Goal: Transaction & Acquisition: Download file/media

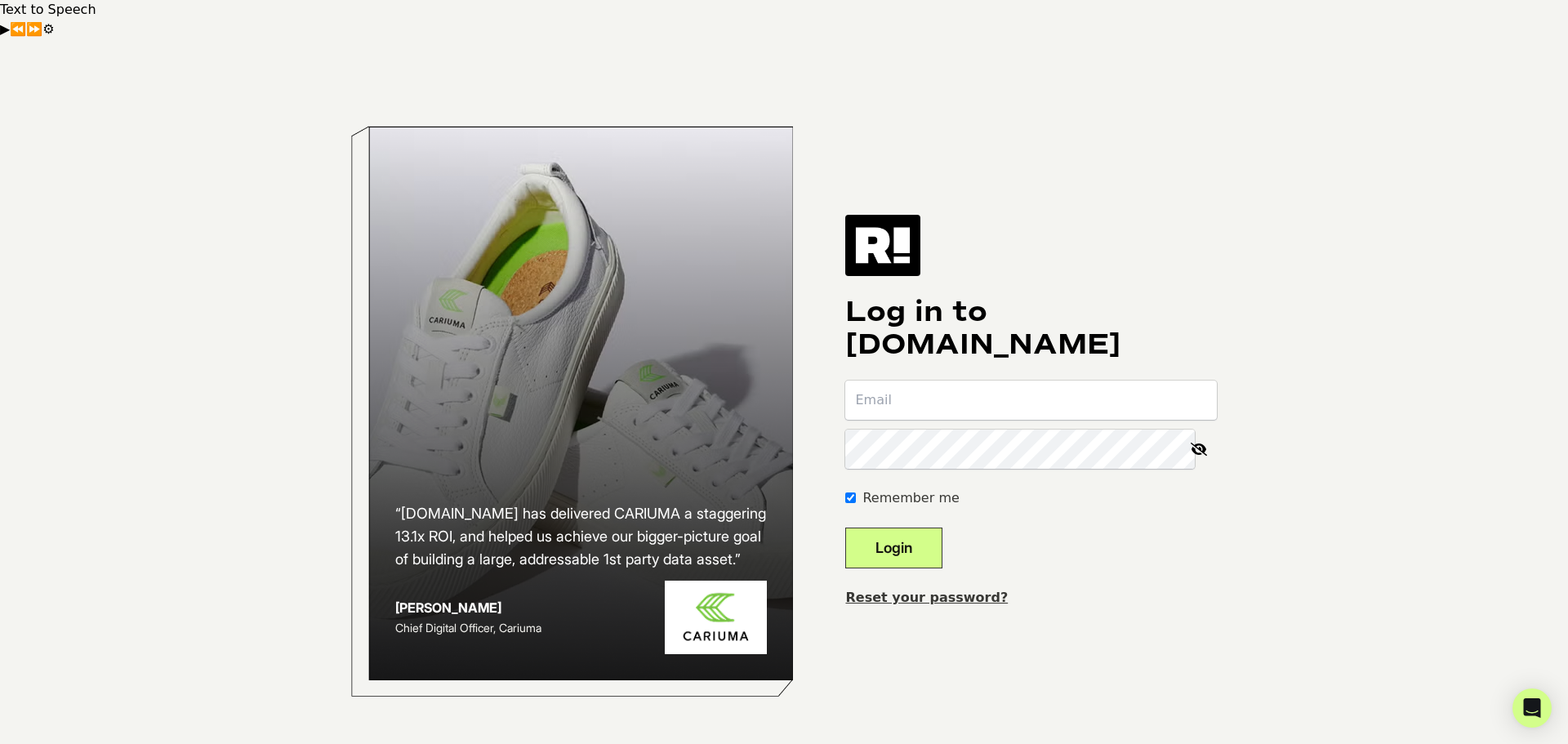
type input "[EMAIL_ADDRESS][DOMAIN_NAME]"
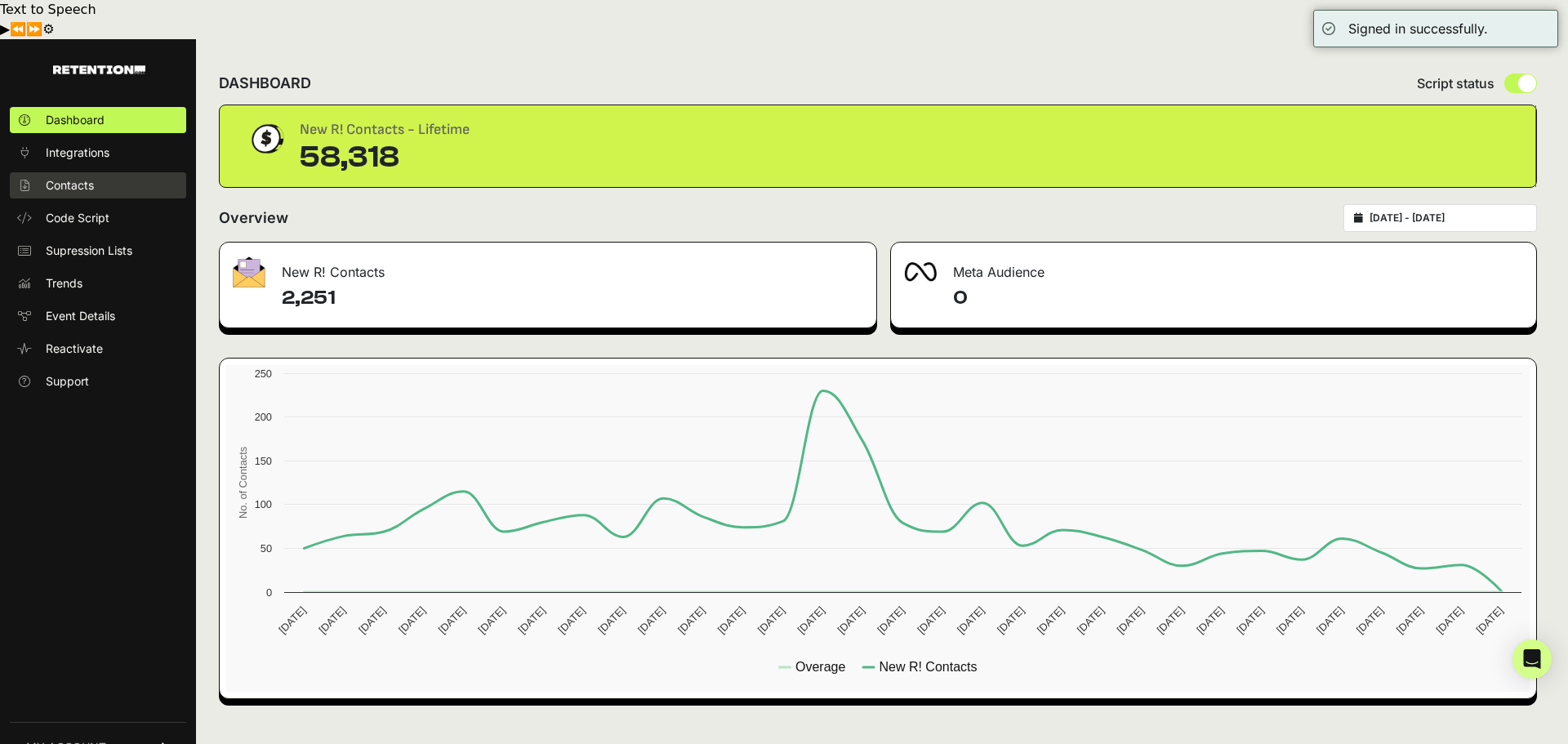
click at [85, 177] on span "Contacts" at bounding box center [70, 185] width 48 height 16
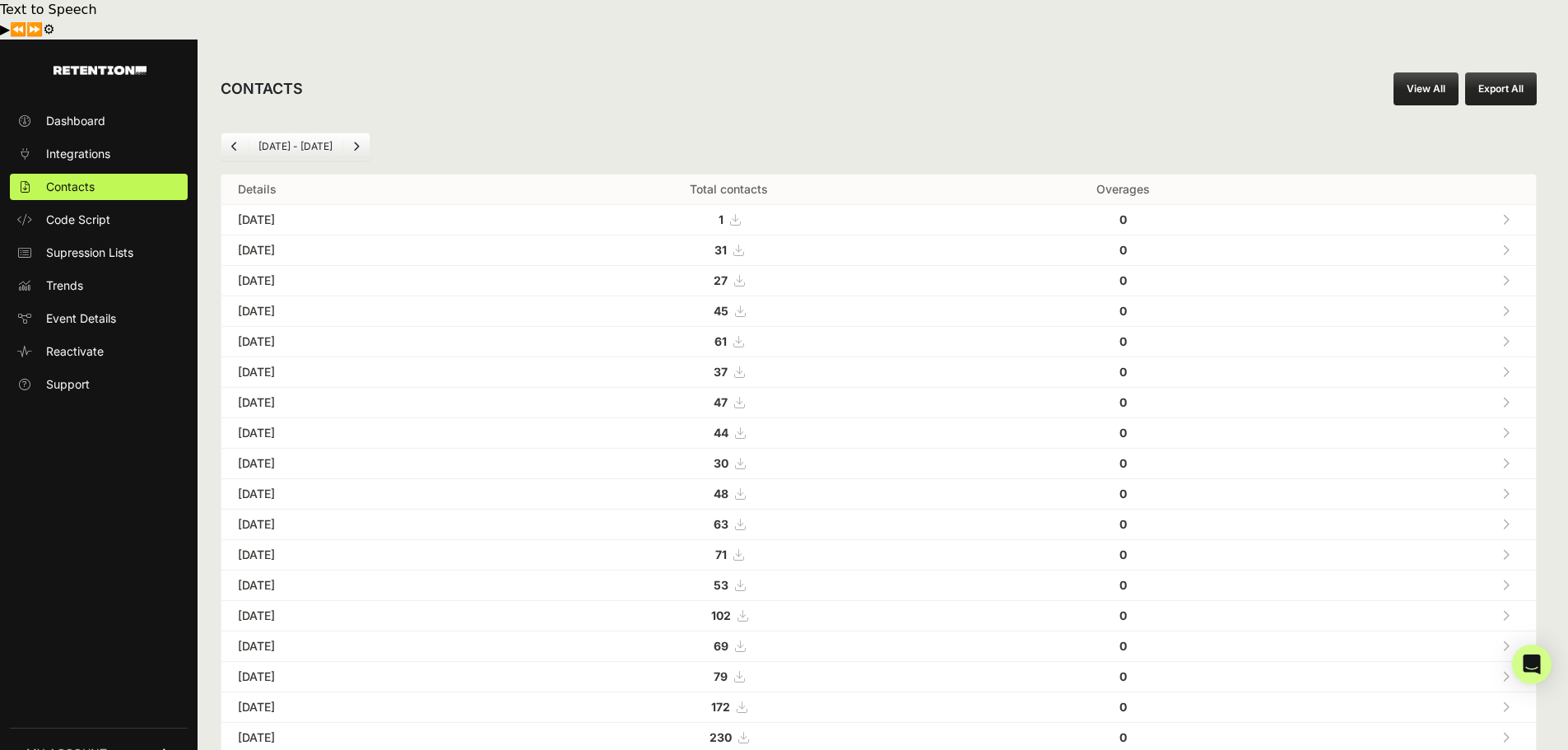
click at [1501, 72] on button "Export All" at bounding box center [1501, 89] width 71 height 33
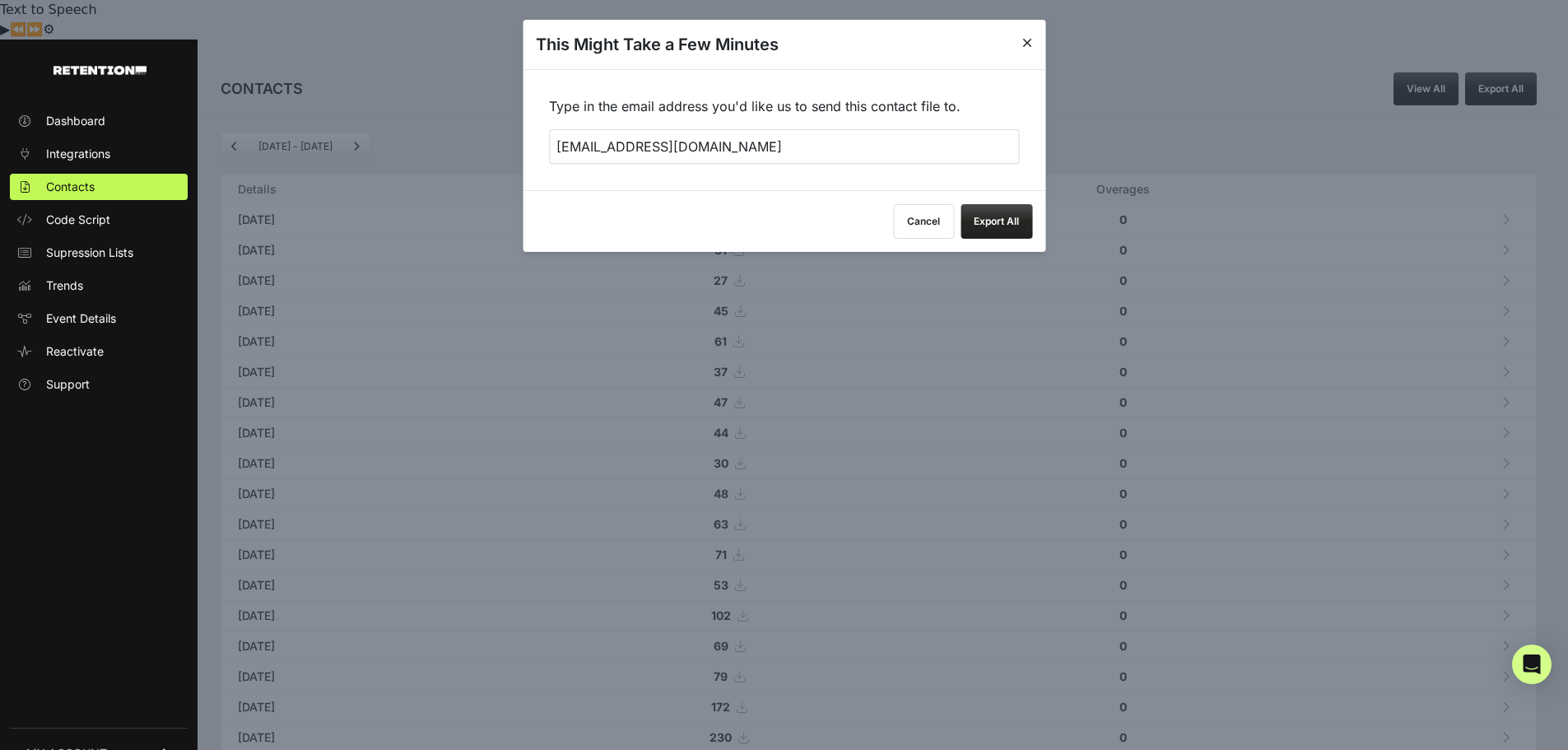
click at [1019, 212] on button "Export All" at bounding box center [997, 221] width 71 height 35
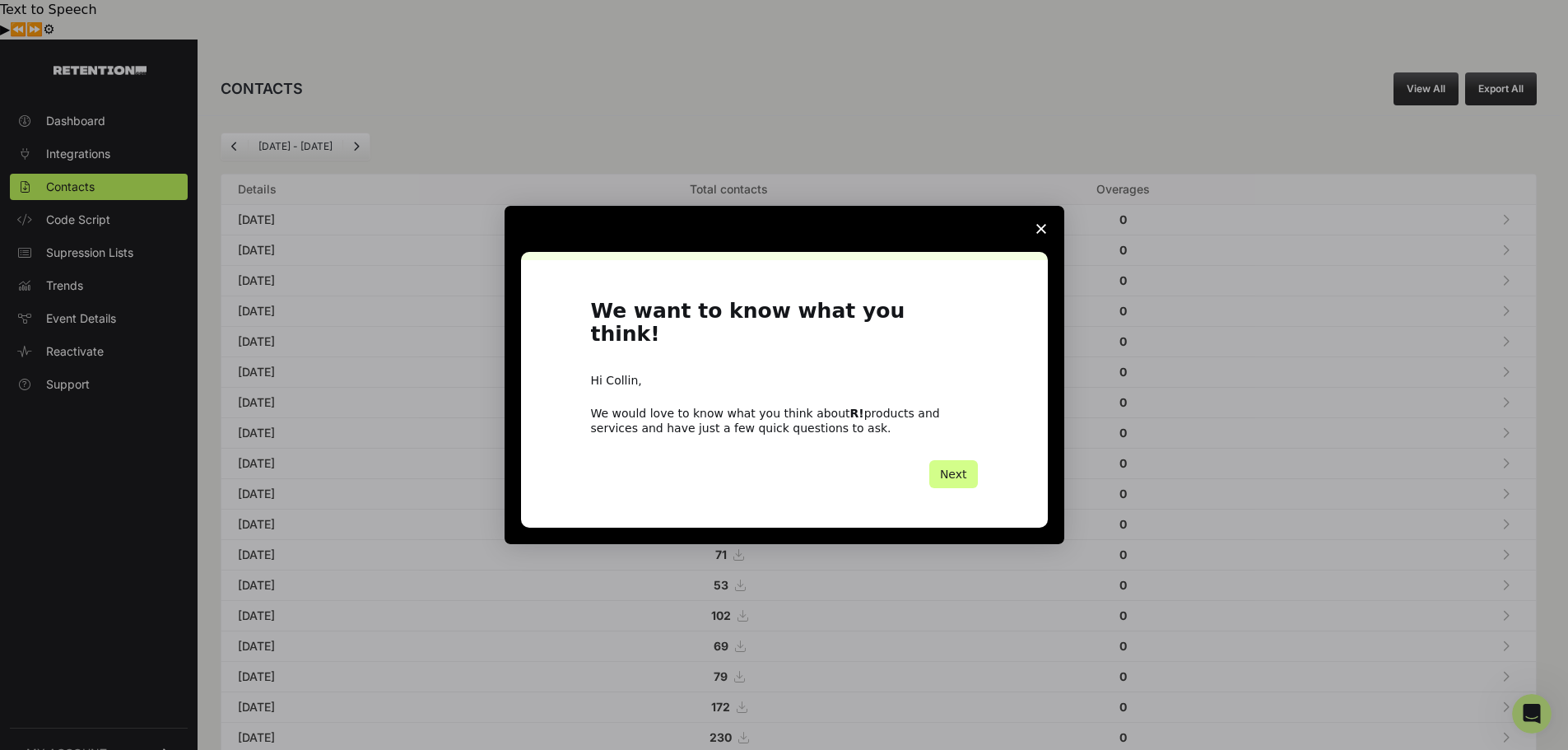
click at [1040, 233] on icon "Close survey" at bounding box center [1041, 228] width 10 height 10
